Goal: Download file/media

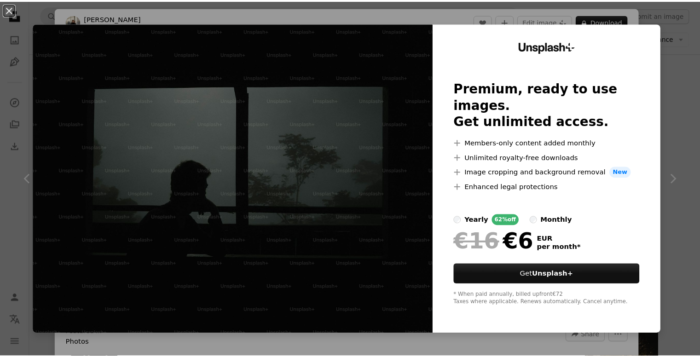
scroll to position [1348, 0]
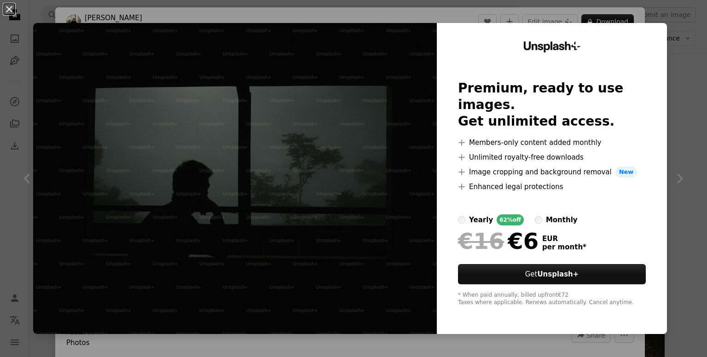
click at [670, 41] on div "An X shape Unsplash+ Premium, ready to use images. Get unlimited access. A plus…" at bounding box center [353, 178] width 707 height 357
click at [6, 15] on button "An X shape" at bounding box center [9, 9] width 11 height 11
click at [11, 10] on icon "Unsplash logo Unsplash Home" at bounding box center [15, 15] width 18 height 18
click at [11, 9] on icon "Unsplash logo Unsplash Home" at bounding box center [15, 15] width 18 height 18
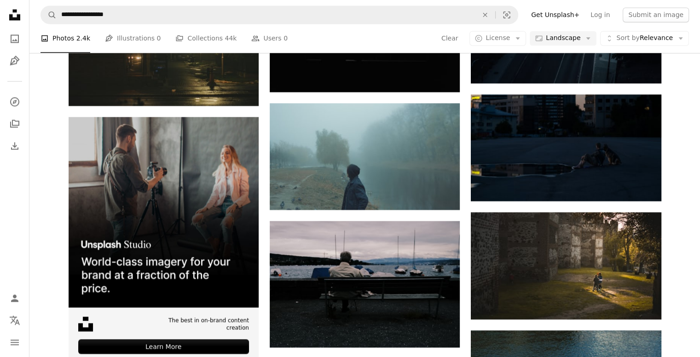
scroll to position [1465, 0]
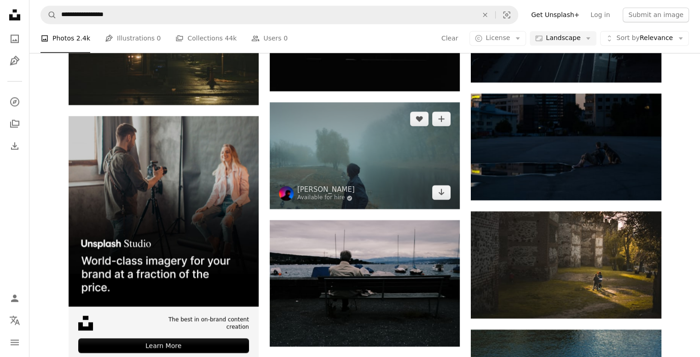
click at [420, 145] on img at bounding box center [365, 155] width 190 height 107
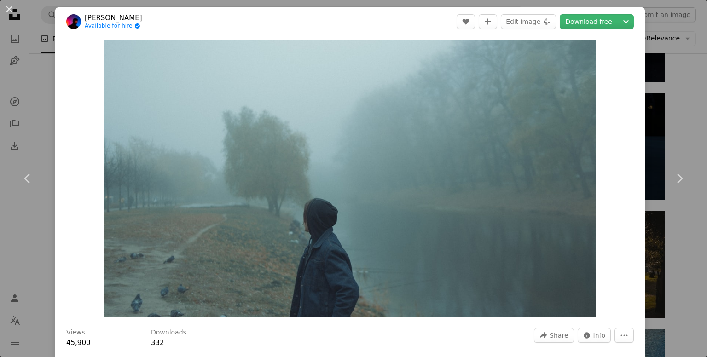
click at [592, 22] on link "Download free" at bounding box center [588, 21] width 58 height 15
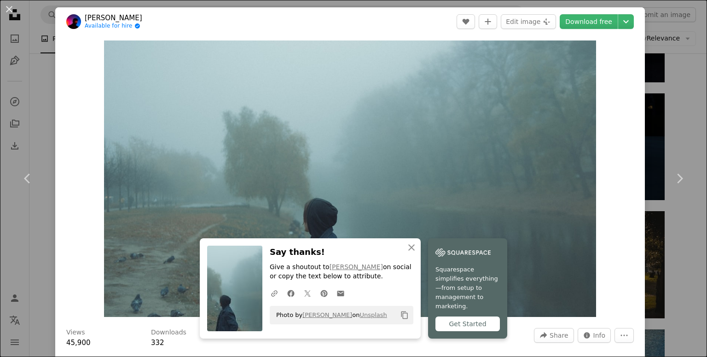
click at [677, 125] on div "An X shape Chevron left Chevron right An X shape Close Say thanks! Give a shout…" at bounding box center [353, 178] width 707 height 357
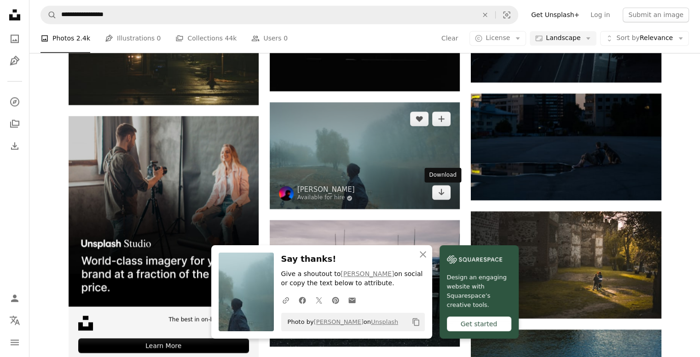
scroll to position [1517, 0]
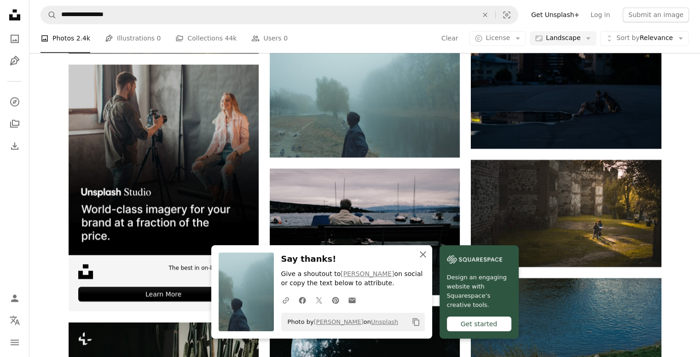
click at [423, 253] on icon "An X shape" at bounding box center [422, 254] width 11 height 11
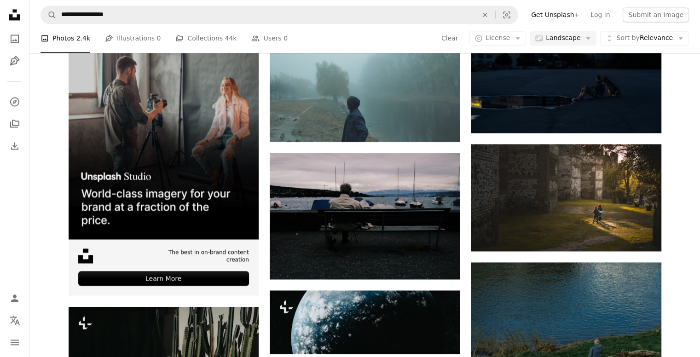
scroll to position [1533, 0]
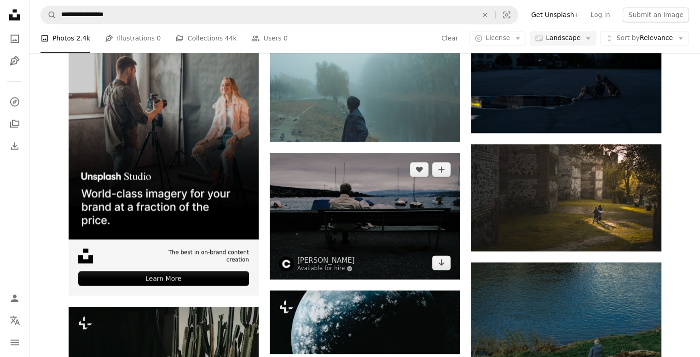
click at [357, 205] on img at bounding box center [365, 216] width 190 height 126
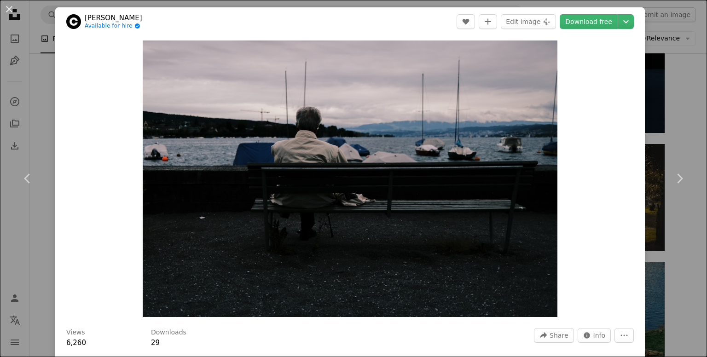
click at [666, 42] on div "An X shape Chevron left Chevron right [PERSON_NAME] Available for hire A checkm…" at bounding box center [353, 178] width 707 height 357
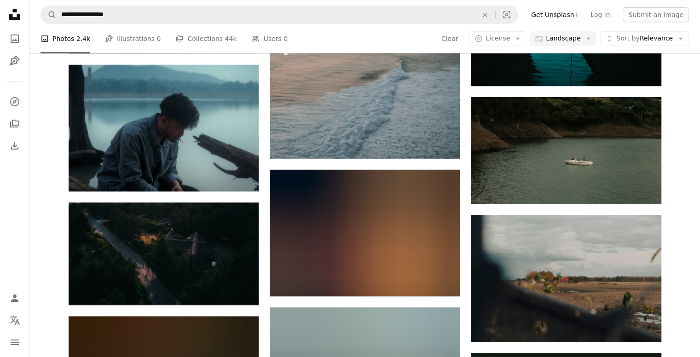
scroll to position [3693, 0]
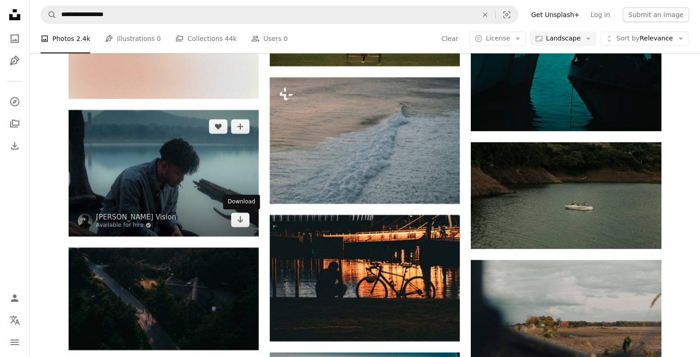
click at [239, 223] on icon "Arrow pointing down" at bounding box center [239, 219] width 7 height 11
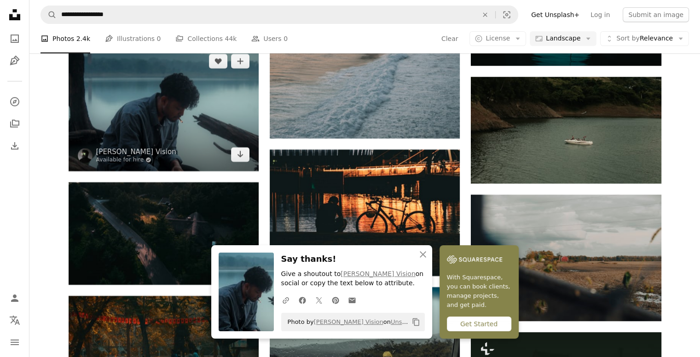
scroll to position [3759, 0]
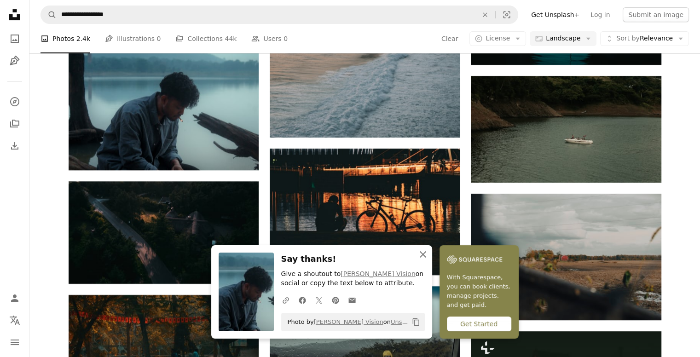
click at [419, 253] on icon "An X shape" at bounding box center [422, 254] width 11 height 11
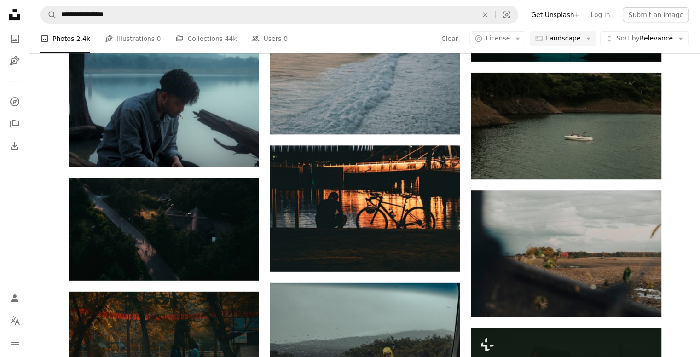
scroll to position [3763, 0]
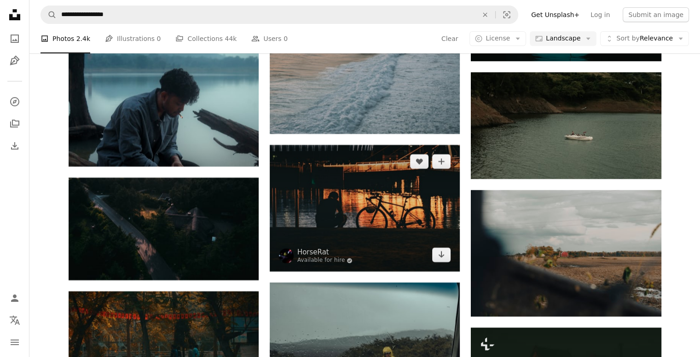
click at [442, 255] on icon "Download" at bounding box center [441, 254] width 6 height 6
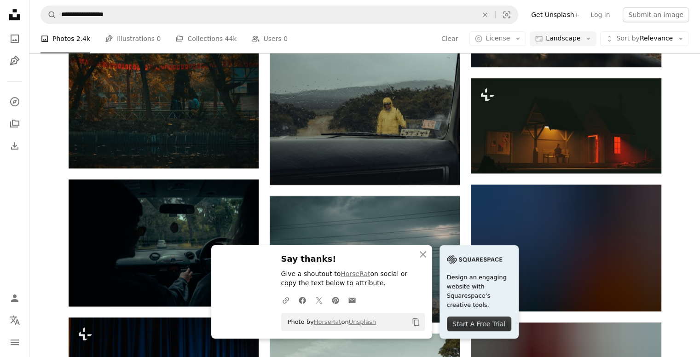
scroll to position [4023, 0]
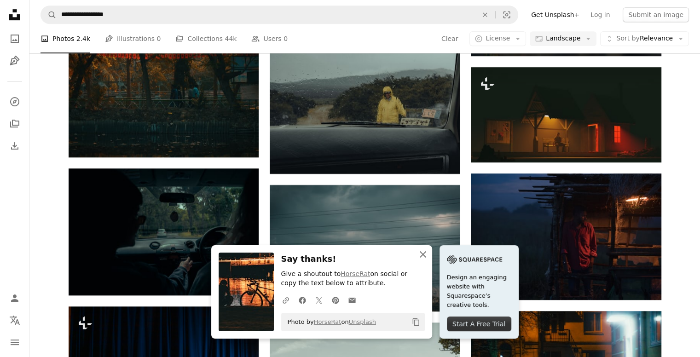
click at [425, 257] on icon "button" at bounding box center [423, 254] width 6 height 6
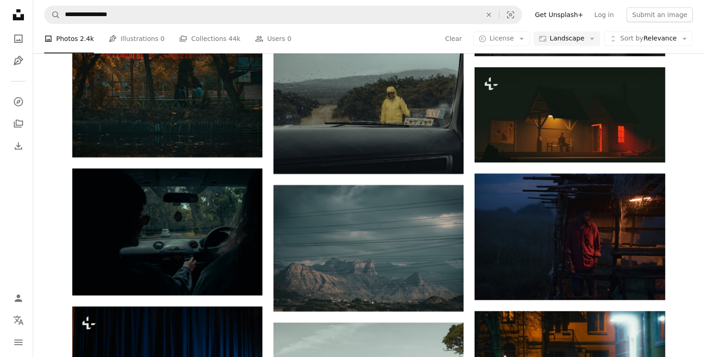
scroll to position [4030, 0]
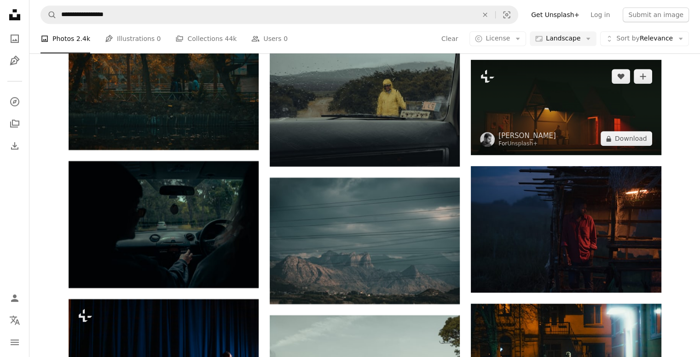
click at [613, 116] on img at bounding box center [566, 107] width 190 height 95
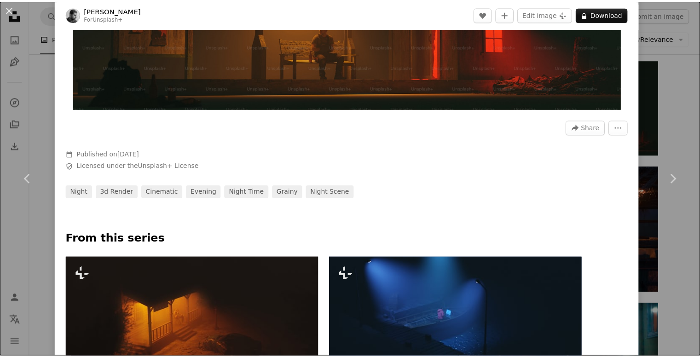
scroll to position [371, 0]
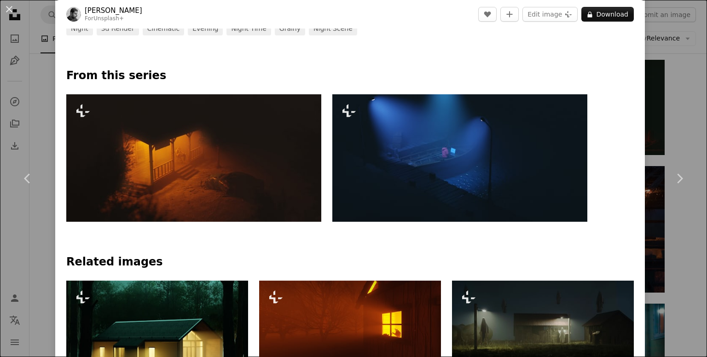
click at [663, 124] on div "An X shape Chevron left Chevron right [PERSON_NAME] For Unsplash+ A heart A plu…" at bounding box center [353, 178] width 707 height 357
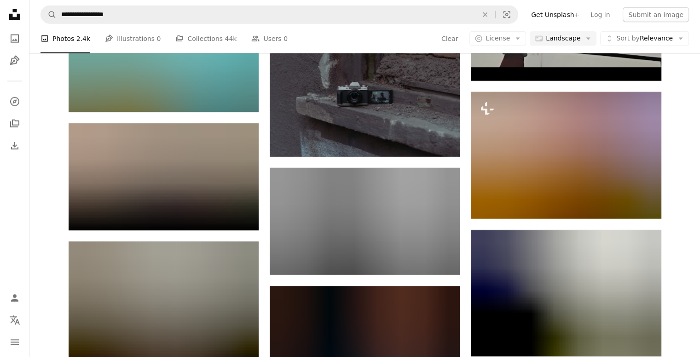
scroll to position [5828, 0]
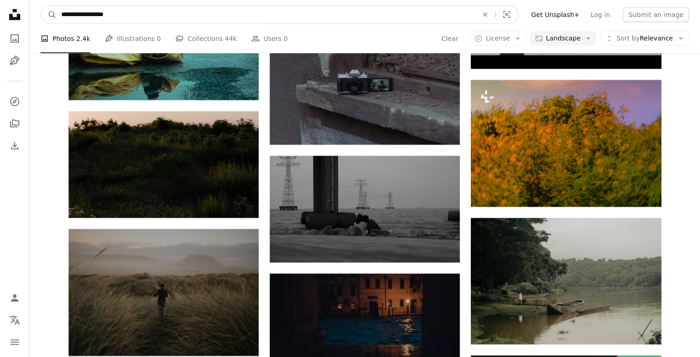
click at [69, 17] on input "**********" at bounding box center [266, 14] width 418 height 17
type input "**********"
click button "A magnifying glass" at bounding box center [49, 14] width 16 height 17
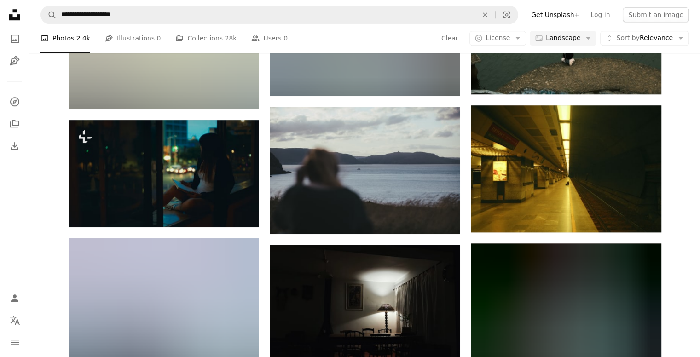
scroll to position [796, 0]
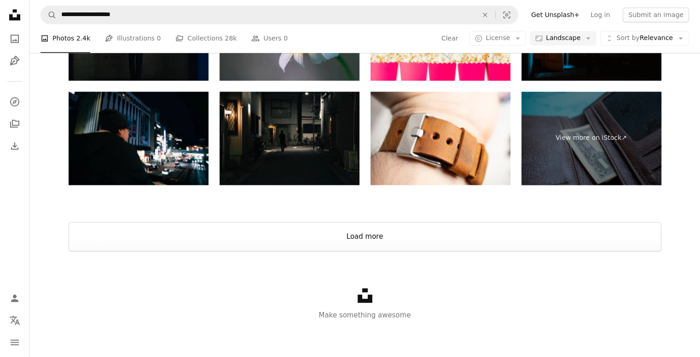
click at [417, 231] on button "Load more" at bounding box center [365, 236] width 592 height 29
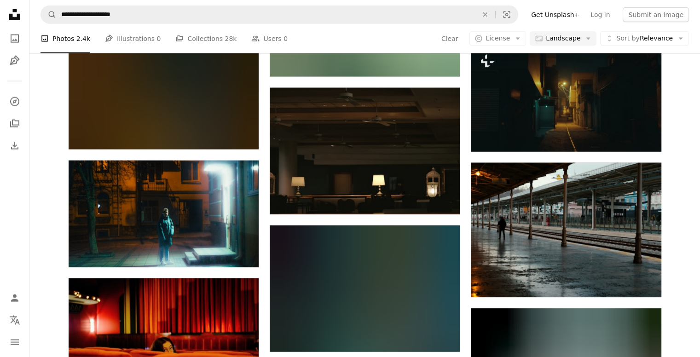
scroll to position [2339, 0]
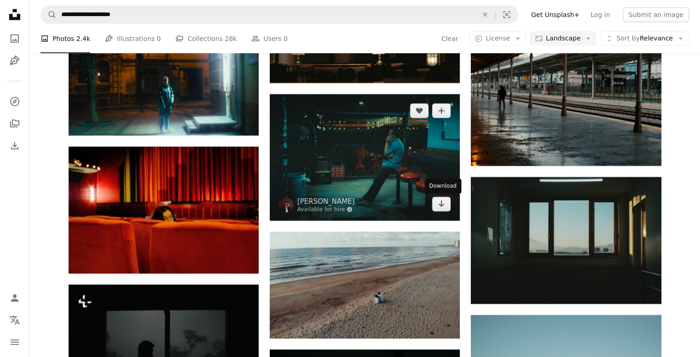
click at [440, 205] on icon "Download" at bounding box center [441, 204] width 6 height 6
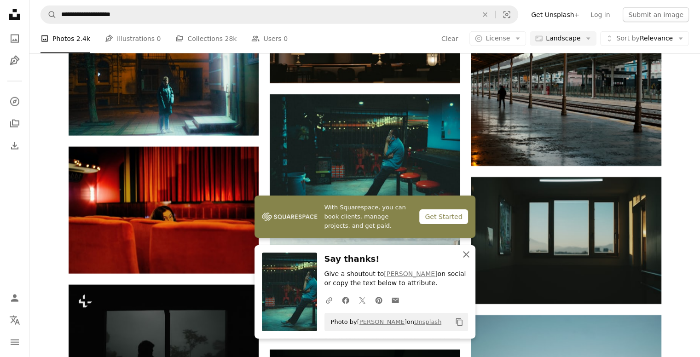
click at [463, 258] on icon "An X shape" at bounding box center [465, 254] width 11 height 11
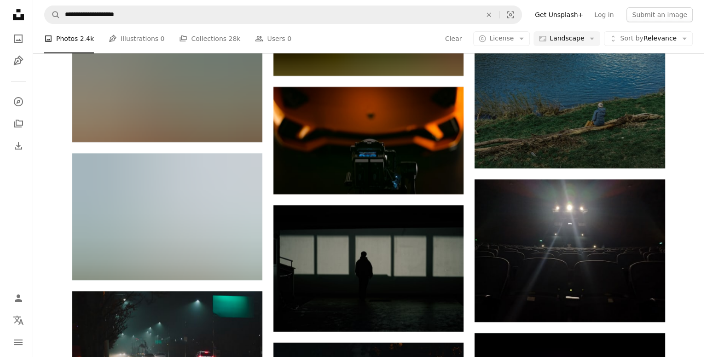
scroll to position [3725, 0]
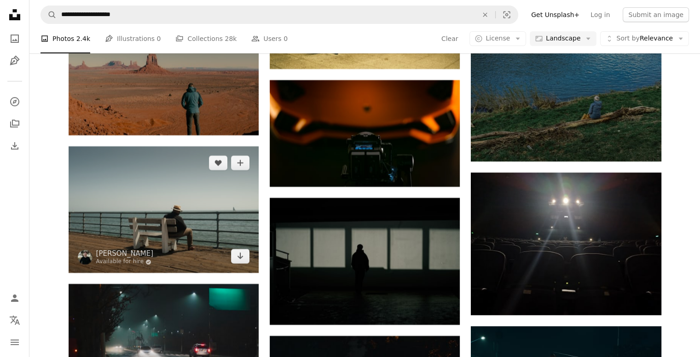
click at [184, 218] on img at bounding box center [164, 209] width 190 height 126
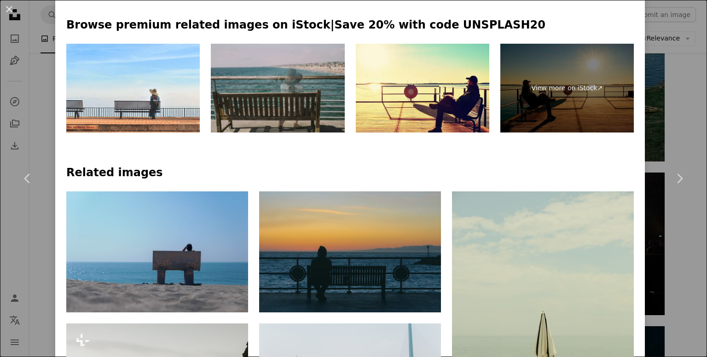
scroll to position [463, 0]
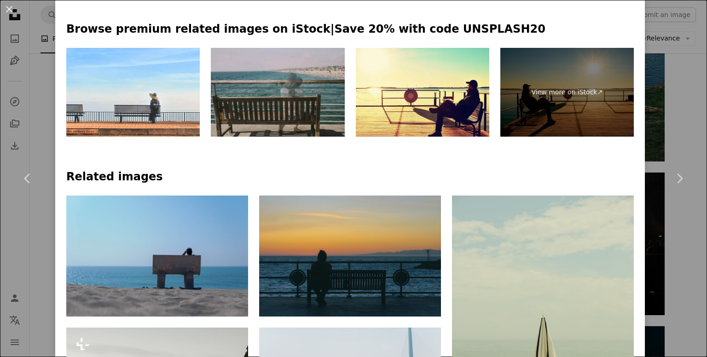
click at [316, 86] on img at bounding box center [277, 92] width 133 height 89
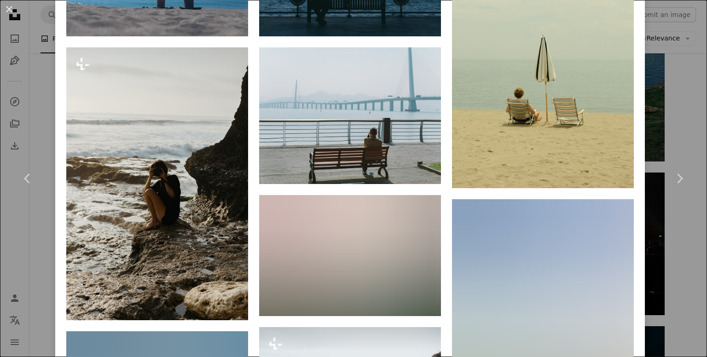
scroll to position [661, 0]
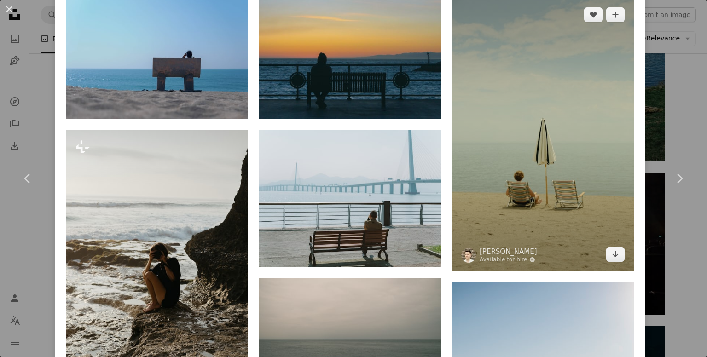
click at [611, 252] on icon "Arrow pointing down" at bounding box center [614, 253] width 7 height 11
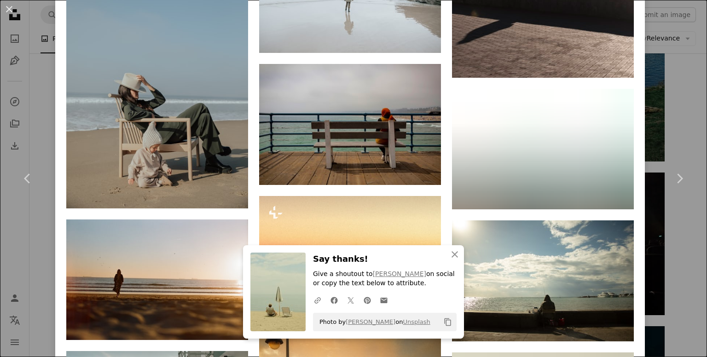
scroll to position [1142, 0]
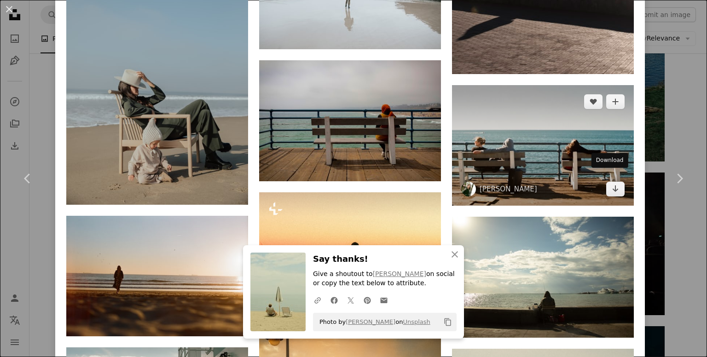
click at [611, 183] on icon "Arrow pointing down" at bounding box center [614, 188] width 7 height 11
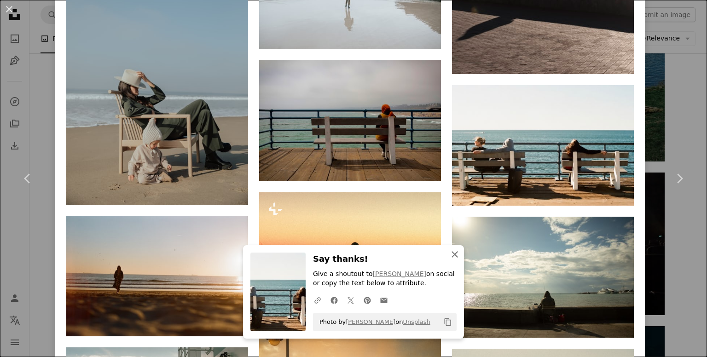
click at [452, 255] on icon "button" at bounding box center [454, 254] width 6 height 6
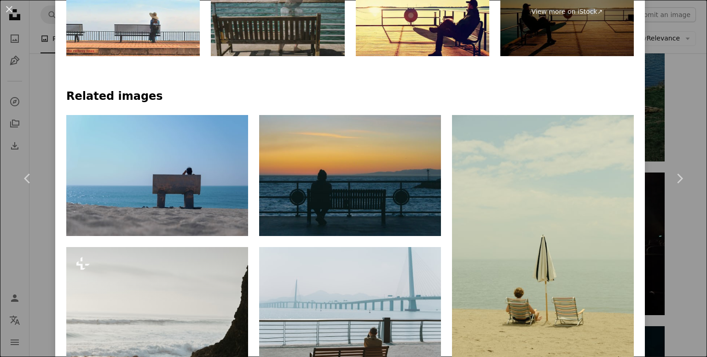
scroll to position [528, 0]
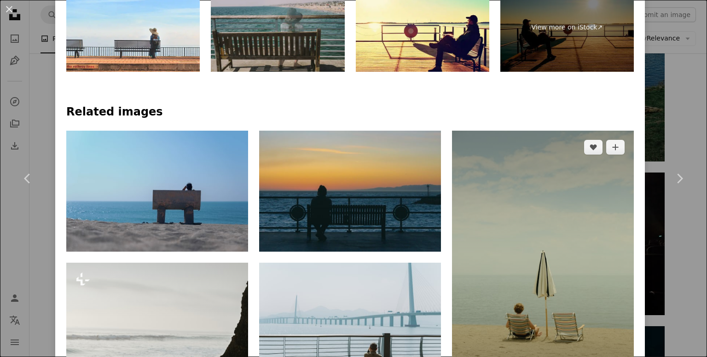
click at [552, 254] on img at bounding box center [543, 267] width 182 height 273
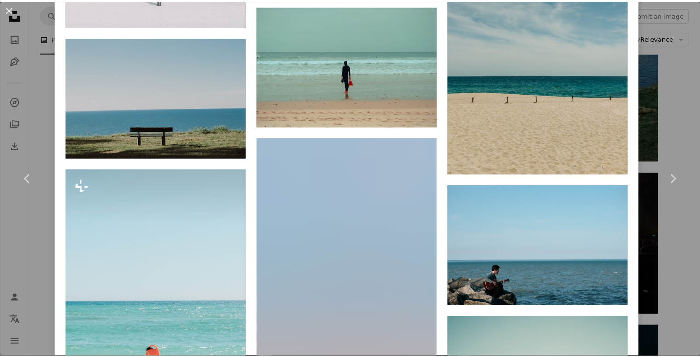
scroll to position [1414, 0]
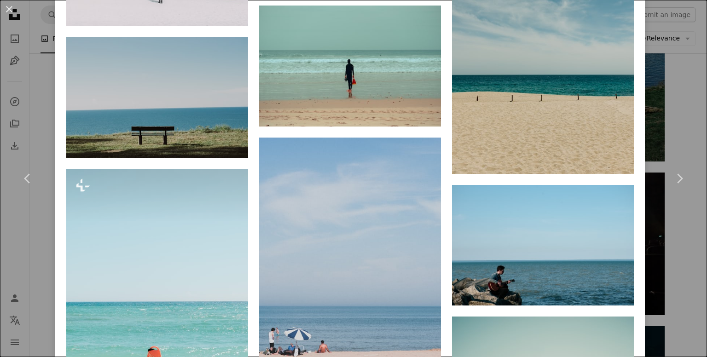
click at [669, 63] on div "An X shape Chevron left Chevron right [PERSON_NAME] Available for hire A checkm…" at bounding box center [353, 178] width 707 height 357
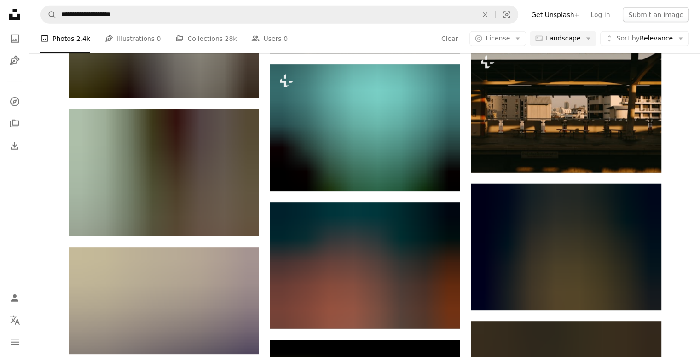
scroll to position [6406, 0]
